Goal: Find specific page/section: Find specific page/section

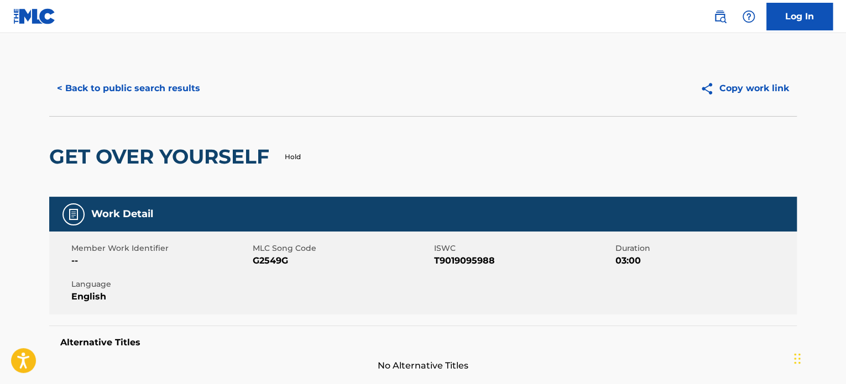
click at [126, 82] on button "< Back to public search results" at bounding box center [128, 89] width 159 height 28
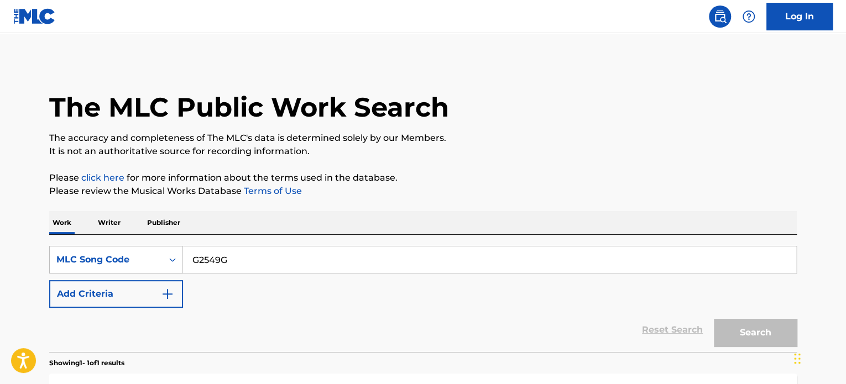
scroll to position [55, 0]
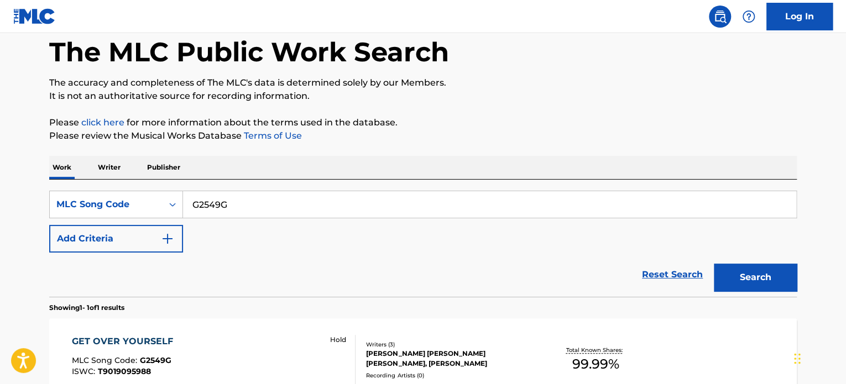
drag, startPoint x: 246, startPoint y: 204, endPoint x: 279, endPoint y: 203, distance: 32.6
click at [144, 192] on div "SearchWithCriteria303a962c-be08-4ecb-ae18-60e50e78af1f MLC Song Code G2549G" at bounding box center [423, 205] width 748 height 28
paste input "WA9T2O"
type input "WA9T2O"
click at [732, 280] on button "Search" at bounding box center [755, 278] width 83 height 28
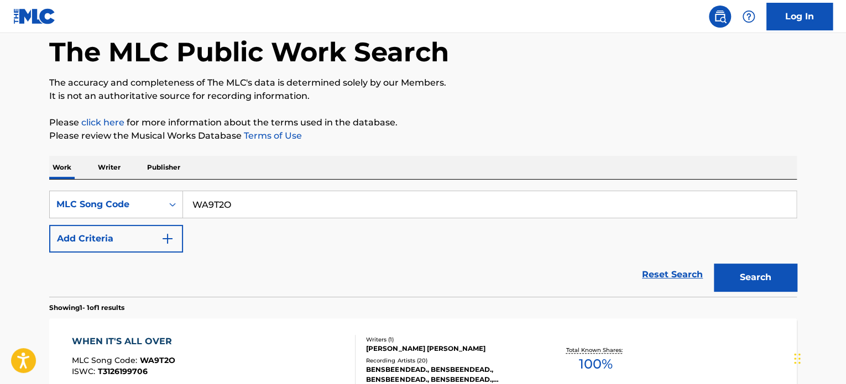
click at [153, 339] on div "WHEN IT'S ALL OVER" at bounding box center [125, 341] width 106 height 13
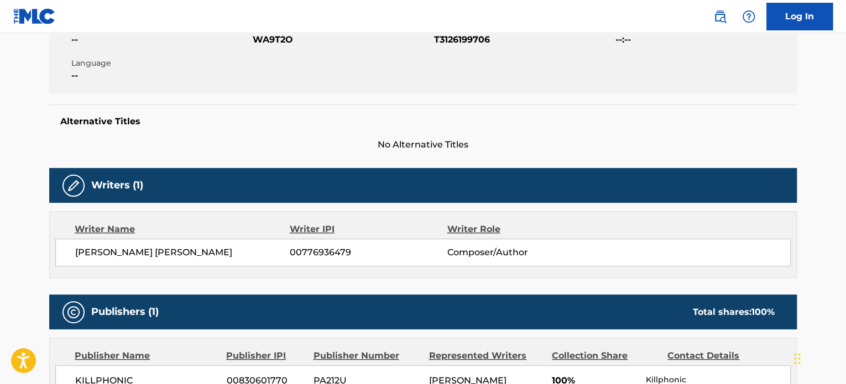
scroll to position [221, 0]
